Goal: Transaction & Acquisition: Purchase product/service

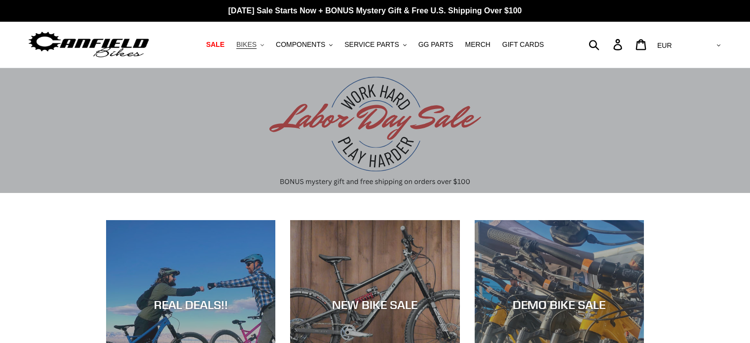
click at [258, 49] on button "BIKES .cls-1{fill:#231f20}" at bounding box center [250, 44] width 38 height 13
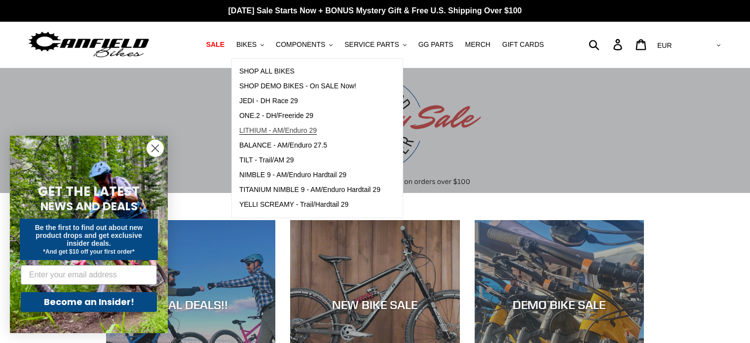
click at [289, 130] on span "LITHIUM - AM/Enduro 29" at bounding box center [277, 130] width 77 height 8
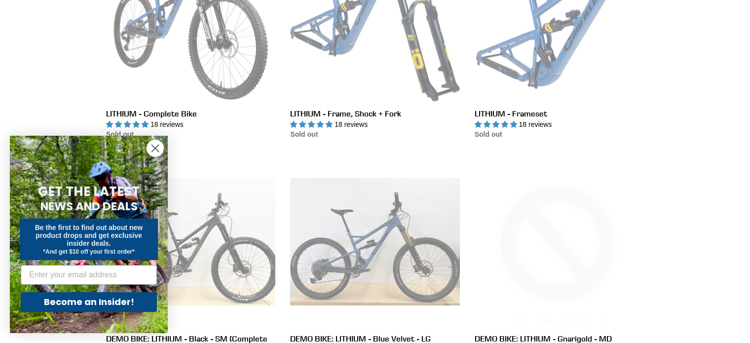
scroll to position [365, 0]
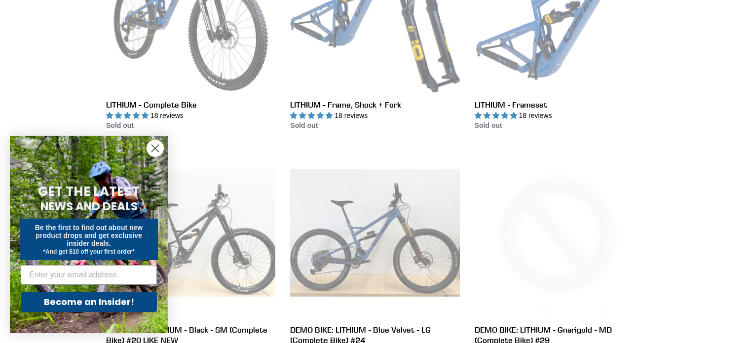
click at [154, 150] on icon "Close dialog" at bounding box center [155, 148] width 7 height 7
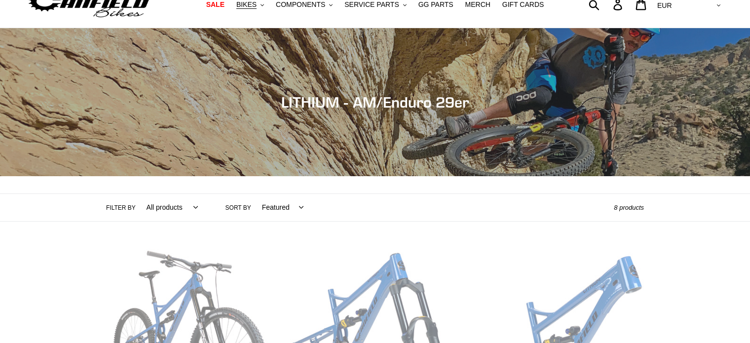
scroll to position [32, 0]
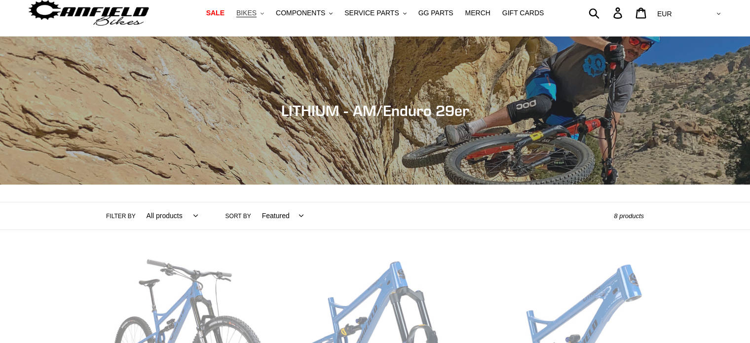
click at [257, 16] on span "BIKES" at bounding box center [246, 13] width 20 height 8
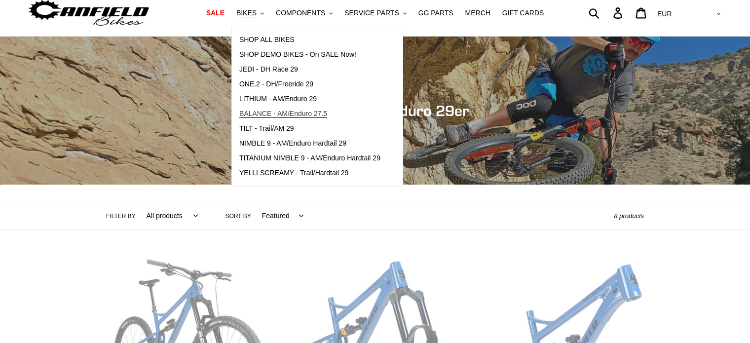
click at [279, 110] on span "BALANCE - AM/Enduro 27.5" at bounding box center [283, 114] width 88 height 8
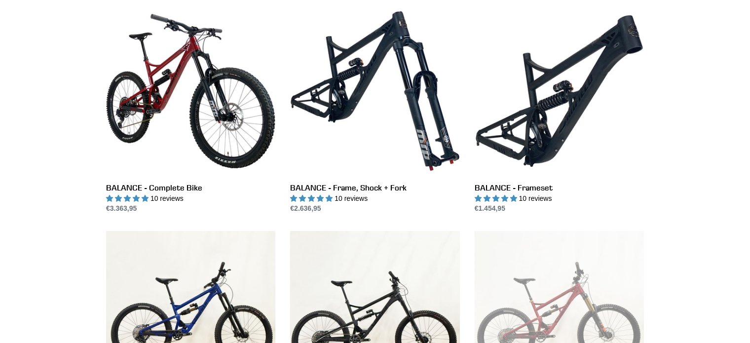
scroll to position [280, 0]
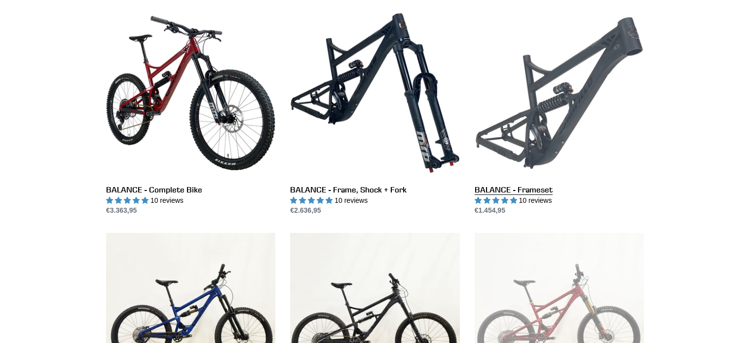
click at [569, 142] on link "BALANCE - Frameset" at bounding box center [559, 112] width 169 height 208
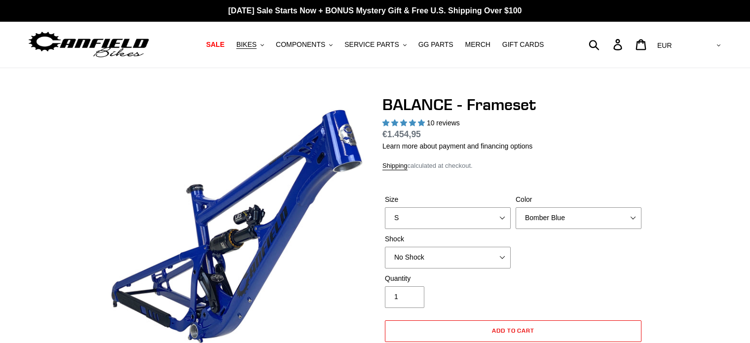
select select "highest-rating"
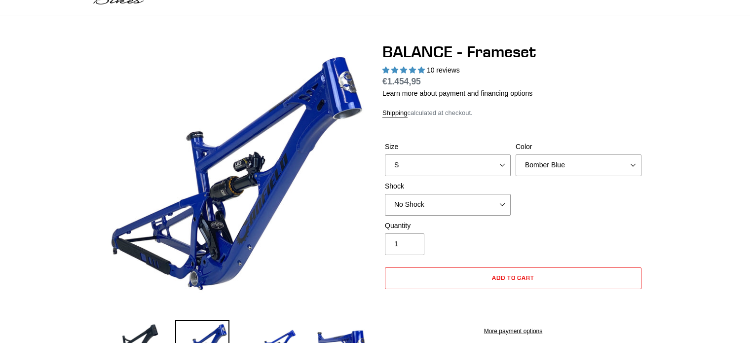
scroll to position [126, 0]
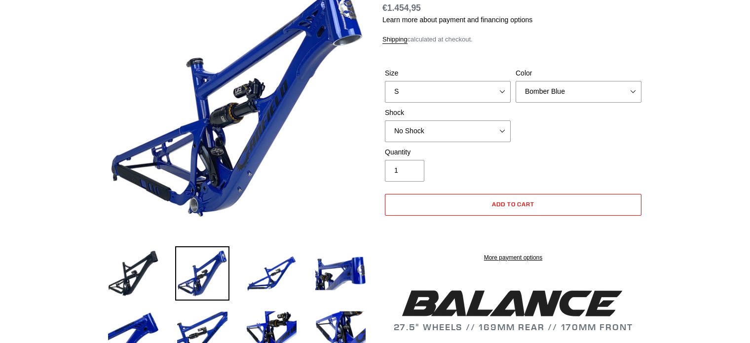
click at [403, 141] on div "Shock No Shock Cane Creek Kitsuma Air Öhlins TTX2 Air EXT Storia V3-S" at bounding box center [448, 125] width 131 height 35
click at [406, 136] on select "No Shock Cane Creek Kitsuma Air Öhlins TTX2 Air EXT Storia V3-S" at bounding box center [448, 131] width 126 height 22
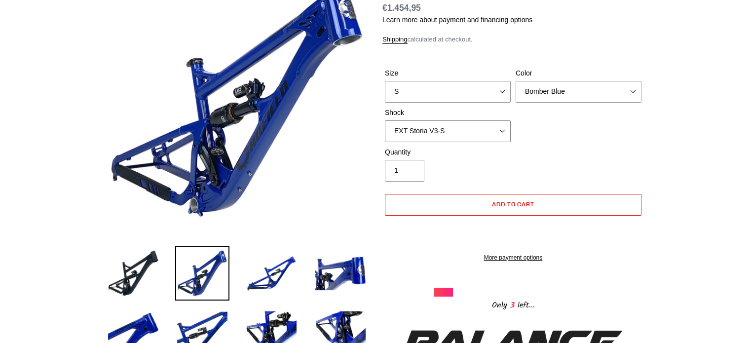
click at [385, 120] on select "No Shock Cane Creek Kitsuma Air Öhlins TTX2 Air EXT Storia V3-S" at bounding box center [448, 131] width 126 height 22
click at [422, 129] on select "No Shock Cane Creek Kitsuma Air Öhlins TTX2 Air EXT Storia V3-S" at bounding box center [448, 131] width 126 height 22
click at [385, 120] on select "No Shock Cane Creek Kitsuma Air Öhlins TTX2 Air EXT Storia V3-S" at bounding box center [448, 131] width 126 height 22
click at [418, 132] on select "No Shock Cane Creek Kitsuma Air Öhlins TTX2 Air EXT Storia V3-S" at bounding box center [448, 131] width 126 height 22
click at [385, 120] on select "No Shock Cane Creek Kitsuma Air Öhlins TTX2 Air EXT Storia V3-S" at bounding box center [448, 131] width 126 height 22
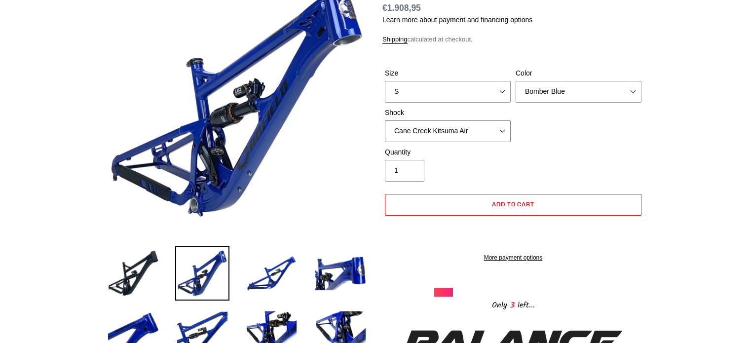
click at [417, 137] on select "No Shock Cane Creek Kitsuma Air Öhlins TTX2 Air EXT Storia V3-S" at bounding box center [448, 131] width 126 height 22
select select "Öhlins TTX2 Air"
click at [385, 120] on select "No Shock Cane Creek Kitsuma Air Öhlins TTX2 Air EXT Storia V3-S" at bounding box center [448, 131] width 126 height 22
click at [424, 127] on select "No Shock Cane Creek Kitsuma Air Öhlins TTX2 Air EXT Storia V3-S" at bounding box center [448, 131] width 126 height 22
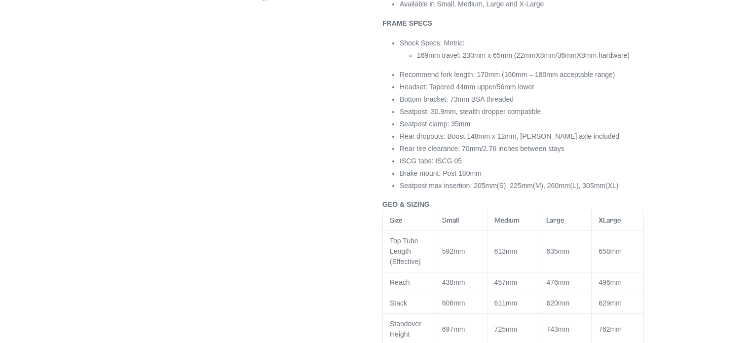
scroll to position [0, 0]
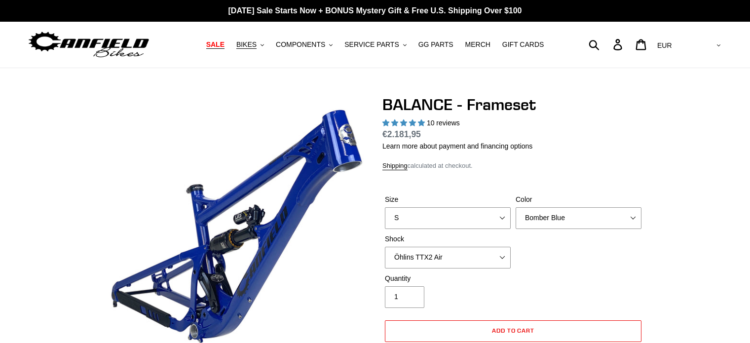
click at [225, 45] on span "SALE" at bounding box center [215, 44] width 18 height 8
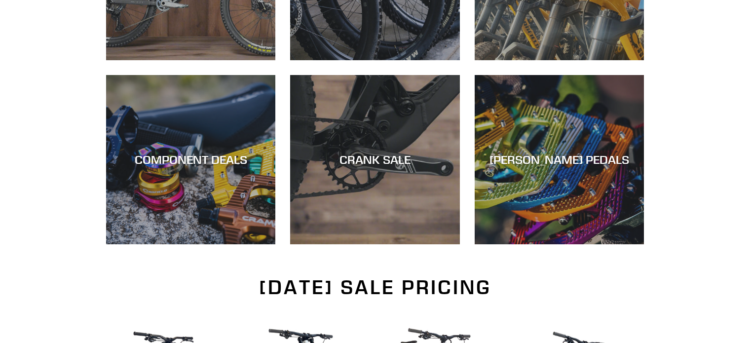
scroll to position [403, 0]
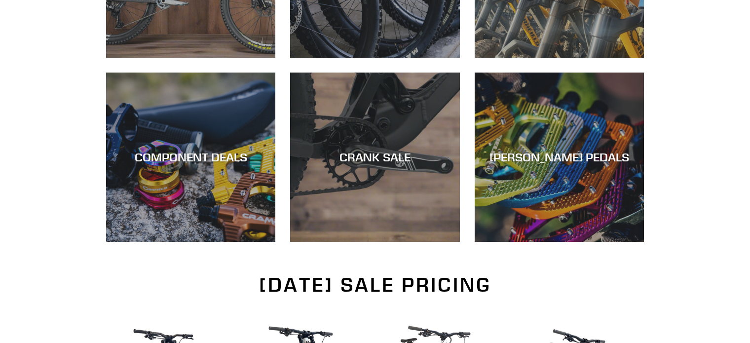
drag, startPoint x: 739, startPoint y: 95, endPoint x: 735, endPoint y: 136, distance: 41.6
click at [735, 136] on div "SHOP DEALS + FREE SHIPPING NEW BIKE SALE WHEELSET DEALS DEMO BIKE SALE COMPONEN…" at bounding box center [375, 57] width 750 height 433
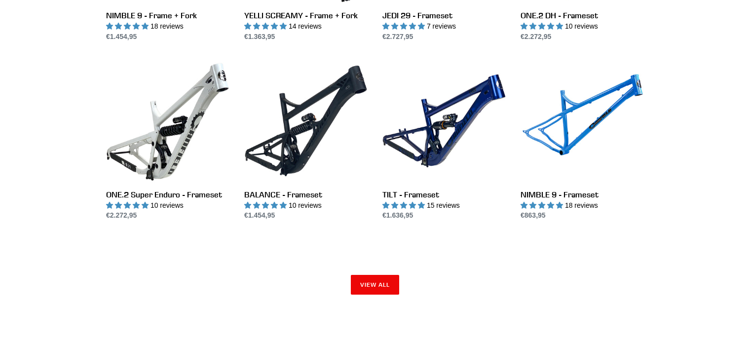
scroll to position [1410, 0]
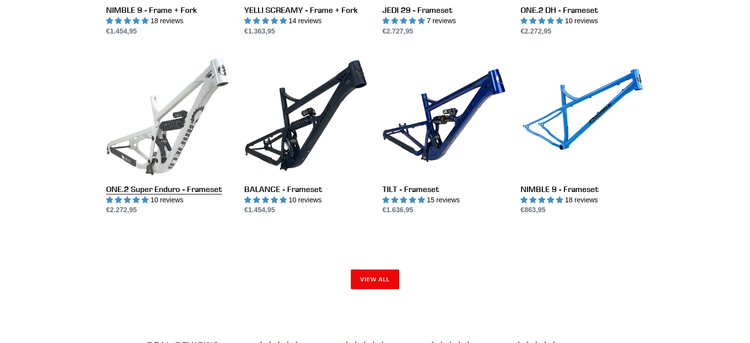
click at [142, 190] on link "ONE.2 Super Enduro - Frameset" at bounding box center [167, 135] width 123 height 162
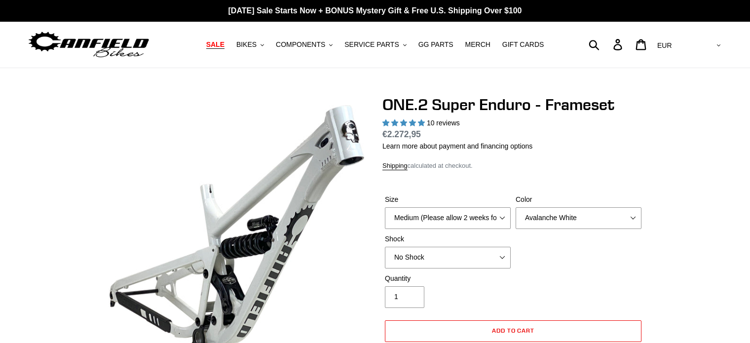
select select "highest-rating"
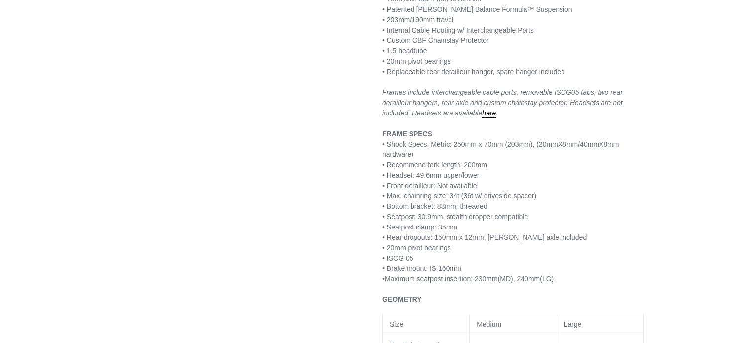
scroll to position [691, 0]
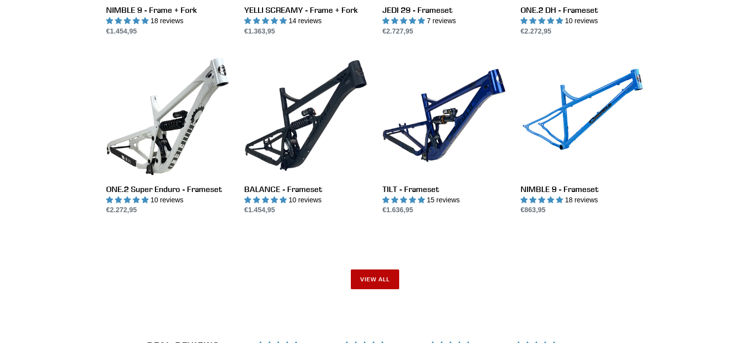
click at [379, 276] on link "View all" at bounding box center [375, 279] width 48 height 20
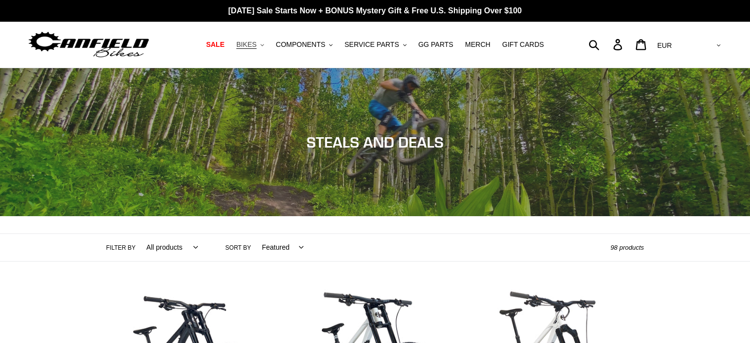
click at [264, 47] on icon ".cls-1{fill:#231f20}" at bounding box center [262, 44] width 3 height 3
